Goal: Find specific page/section: Find specific page/section

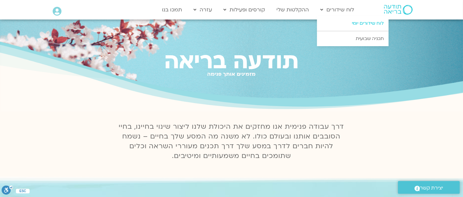
click at [354, 23] on link "לוח שידורים יומי" at bounding box center [353, 23] width 72 height 15
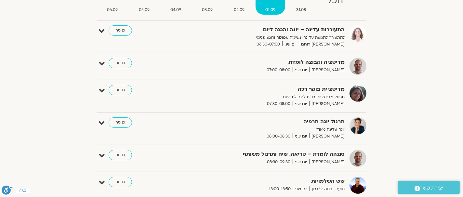
scroll to position [95, 0]
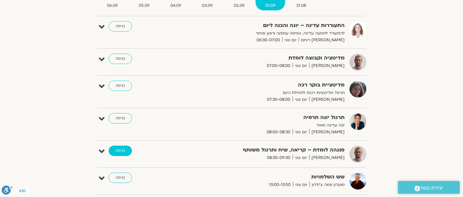
click at [124, 147] on link "כניסה" at bounding box center [120, 151] width 23 height 10
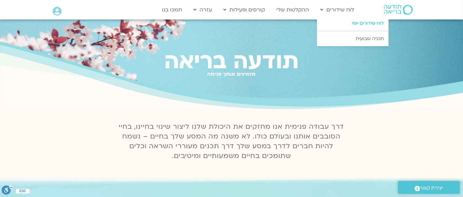
click at [359, 22] on link "לוח שידורים יומי" at bounding box center [353, 23] width 72 height 15
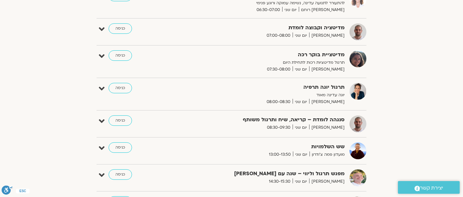
scroll to position [127, 0]
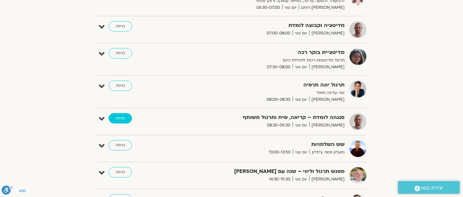
click at [118, 115] on link "כניסה" at bounding box center [120, 118] width 23 height 10
